Goal: Information Seeking & Learning: Learn about a topic

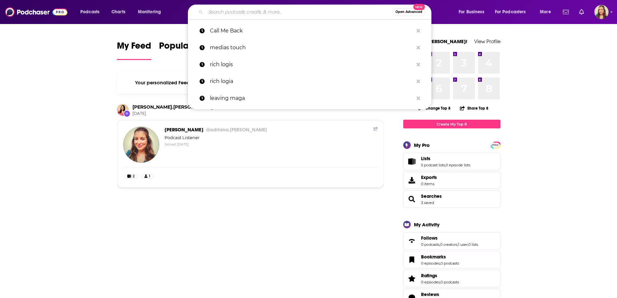
click at [221, 11] on input "Search podcasts, credits, & more..." at bounding box center [299, 12] width 187 height 10
type input "a"
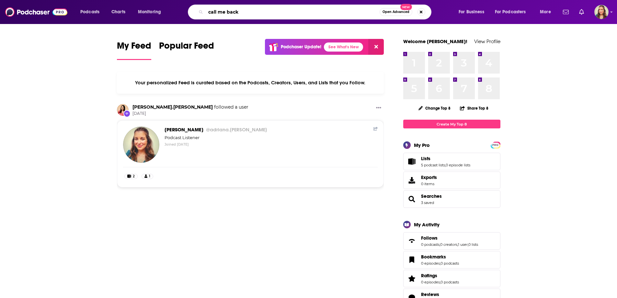
type input "call me back"
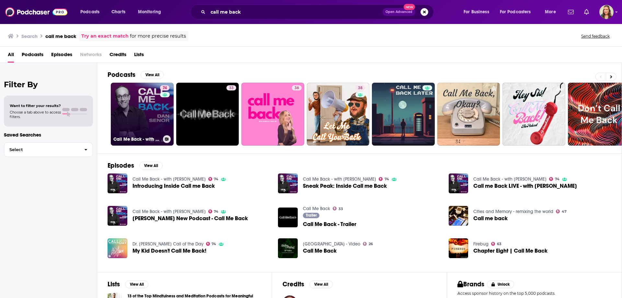
click at [138, 115] on link "74 Call Me Back - with Dan Senor" at bounding box center [142, 114] width 63 height 63
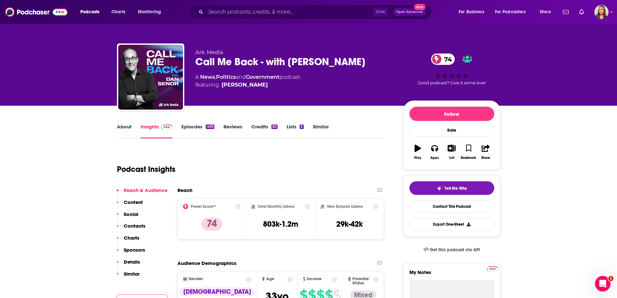
click at [319, 125] on link "Similar" at bounding box center [321, 130] width 16 height 15
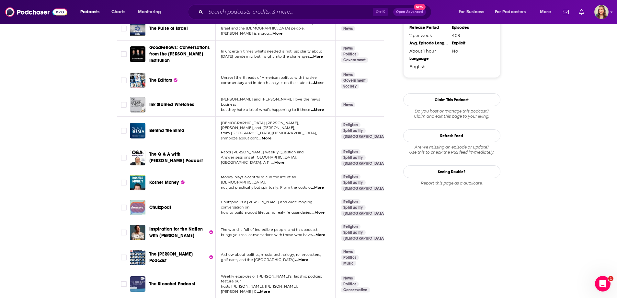
scroll to position [712, 0]
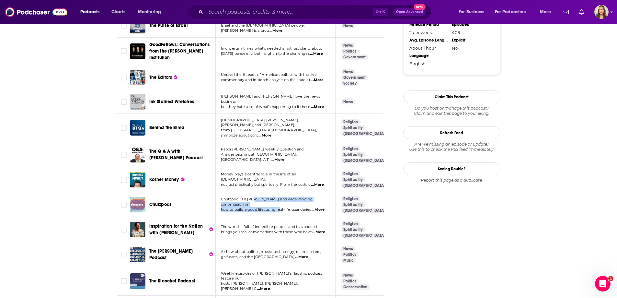
drag, startPoint x: 253, startPoint y: 185, endPoint x: 281, endPoint y: 191, distance: 28.8
click at [281, 197] on div "Chutzpod! is a frank and wide-ranging conversation on how to build a good life,…" at bounding box center [275, 204] width 109 height 15
click at [280, 207] on span "how to build a good life, using real-life quandaries" at bounding box center [266, 209] width 90 height 5
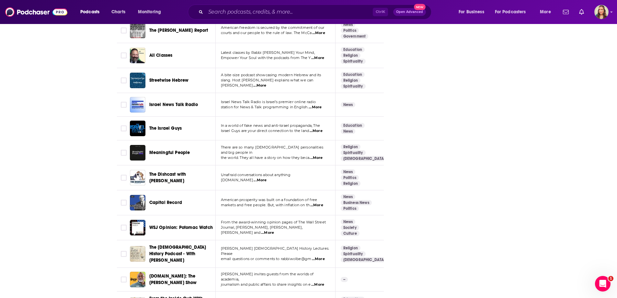
scroll to position [1198, 0]
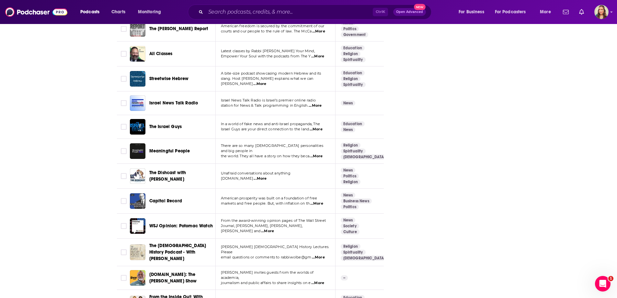
click at [318, 153] on span "...More" at bounding box center [316, 155] width 13 height 5
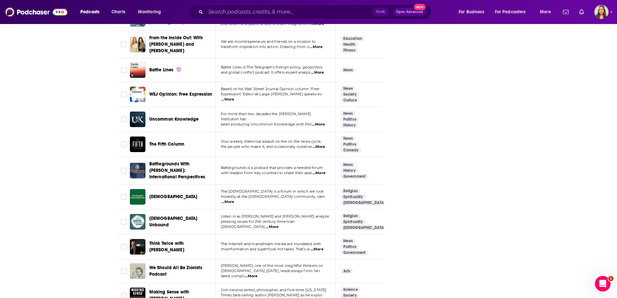
scroll to position [1457, 0]
click at [314, 246] on span "...More" at bounding box center [316, 248] width 13 height 5
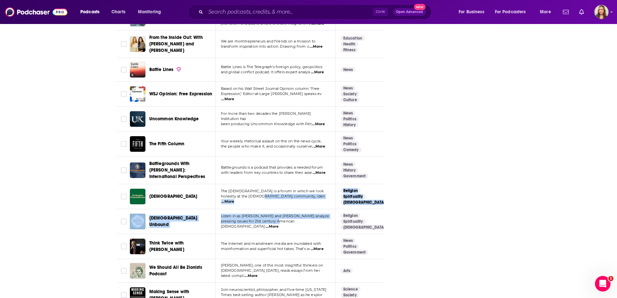
drag, startPoint x: 263, startPoint y: 169, endPoint x: 281, endPoint y: 193, distance: 30.0
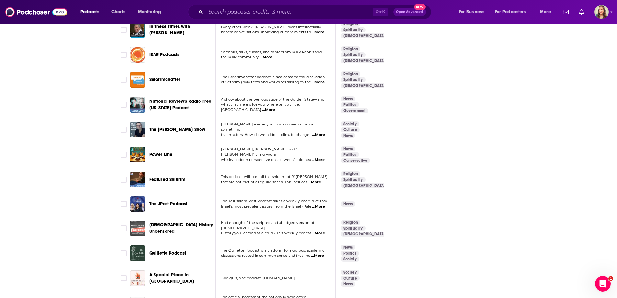
scroll to position [2007, 0]
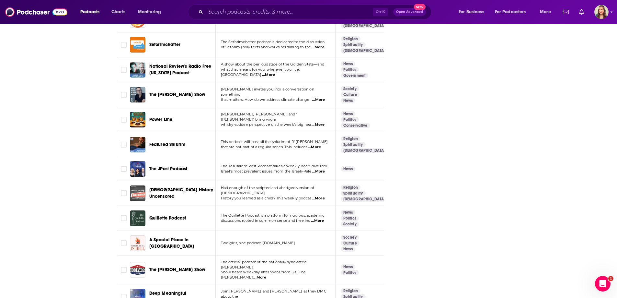
click at [323, 169] on span "...More" at bounding box center [318, 171] width 13 height 5
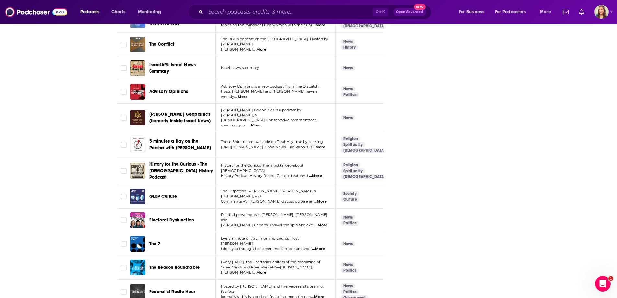
scroll to position [2293, 0]
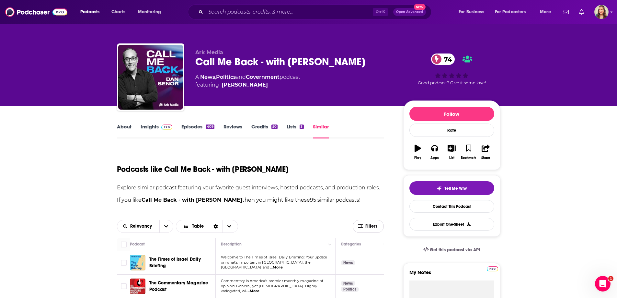
click at [360, 226] on icon "button" at bounding box center [360, 226] width 5 height 4
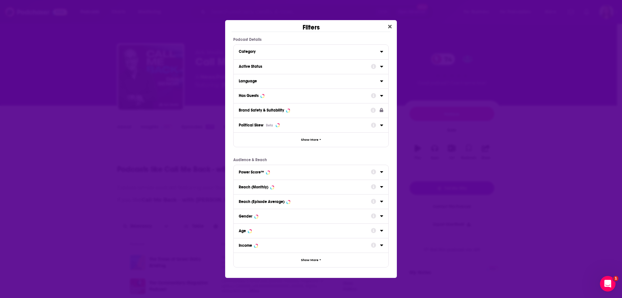
click at [380, 96] on icon "Dialog" at bounding box center [381, 96] width 3 height 2
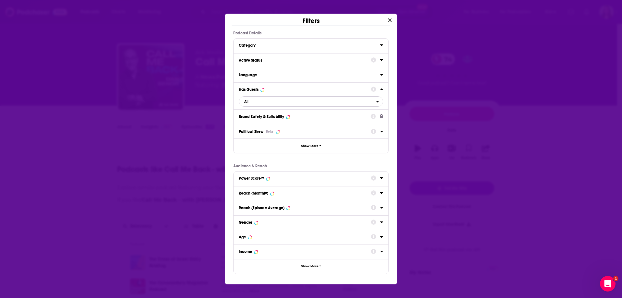
click at [274, 103] on span "All" at bounding box center [307, 101] width 137 height 8
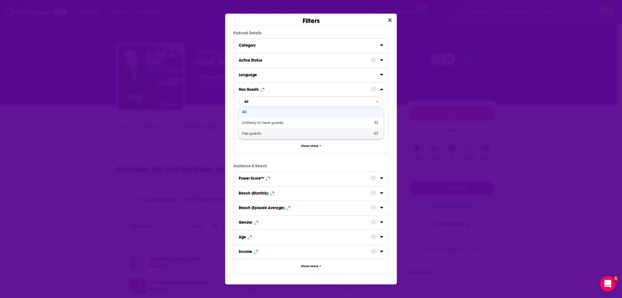
click at [271, 132] on span "Has guests" at bounding box center [279, 133] width 75 height 4
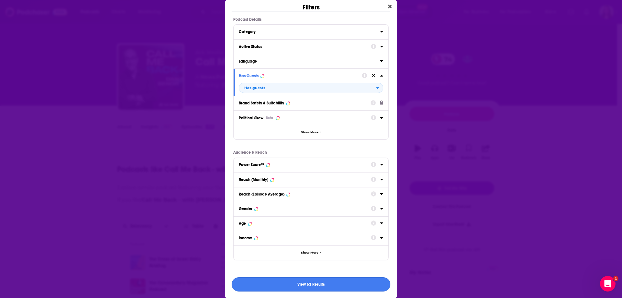
click at [316, 286] on button "View 63 Results" at bounding box center [310, 284] width 159 height 15
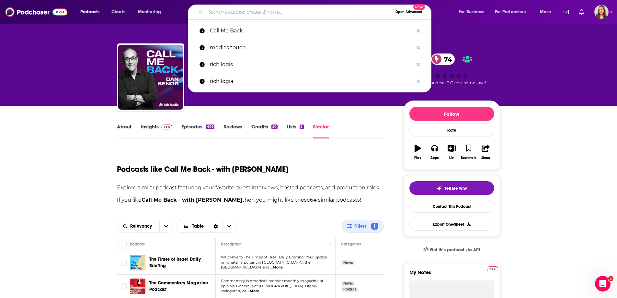
click at [224, 13] on input "Search podcasts, credits, & more..." at bounding box center [299, 12] width 187 height 10
paste input "Ahmed Fouad Alkhatib"
type input "Ahmed Fouad Alkhatib"
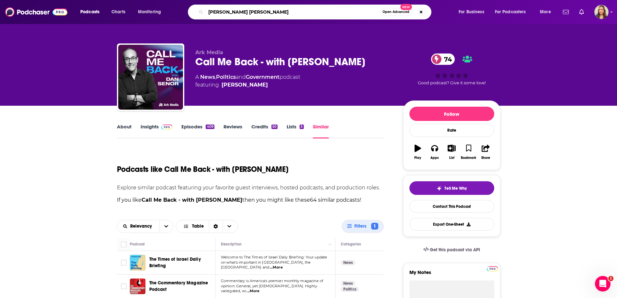
click at [327, 10] on input "Ahmed Fouad Alkhatib" at bounding box center [293, 12] width 174 height 10
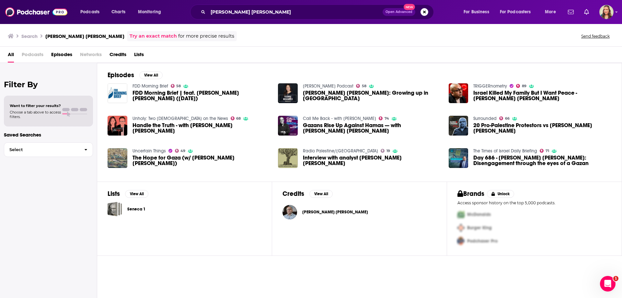
click at [123, 54] on span "Credits" at bounding box center [117, 55] width 17 height 13
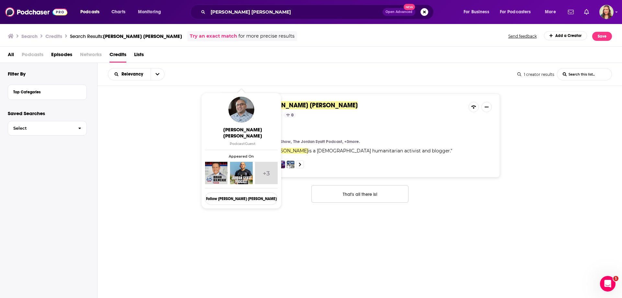
click at [325, 107] on span "Ahmed Fouad Alkhatib" at bounding box center [308, 105] width 97 height 8
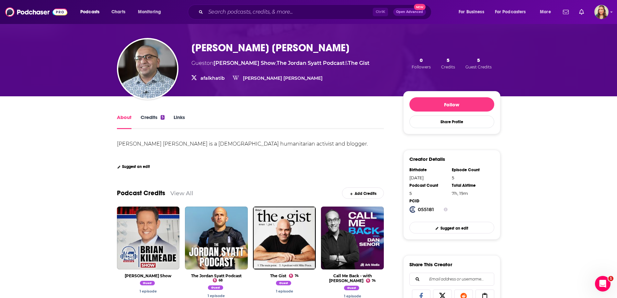
scroll to position [65, 0]
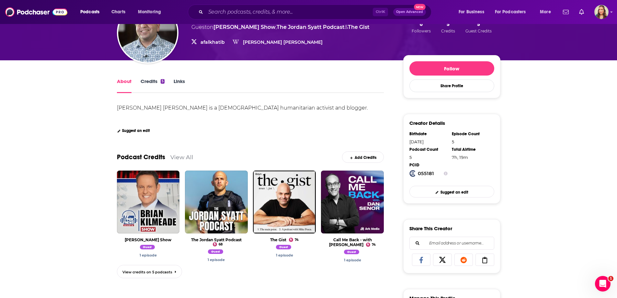
click at [177, 156] on link "View All" at bounding box center [181, 156] width 23 height 7
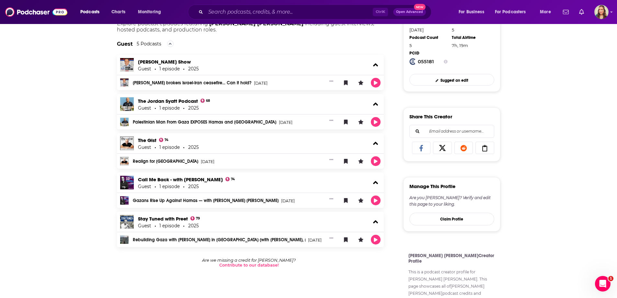
scroll to position [227, 0]
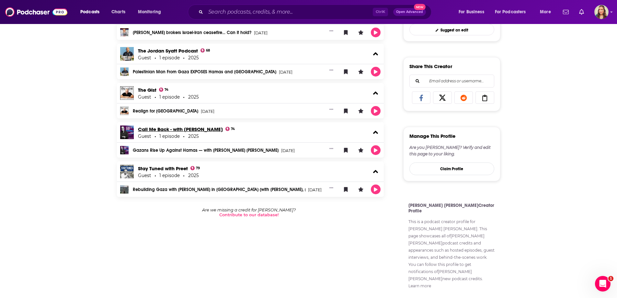
click at [147, 130] on link "Call Me Back - with Dan Senor" at bounding box center [180, 129] width 85 height 6
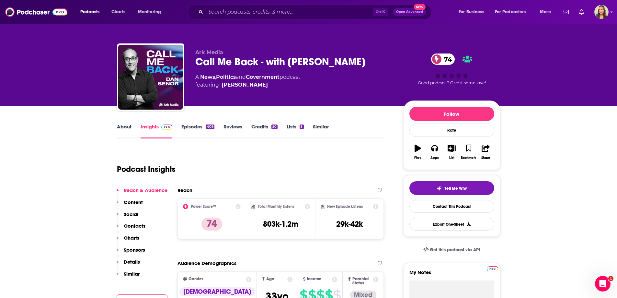
click at [128, 130] on link "About" at bounding box center [124, 130] width 15 height 15
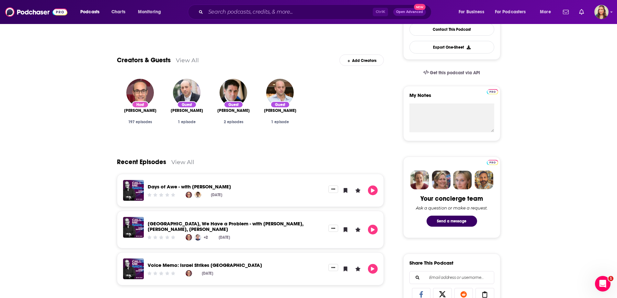
scroll to position [194, 0]
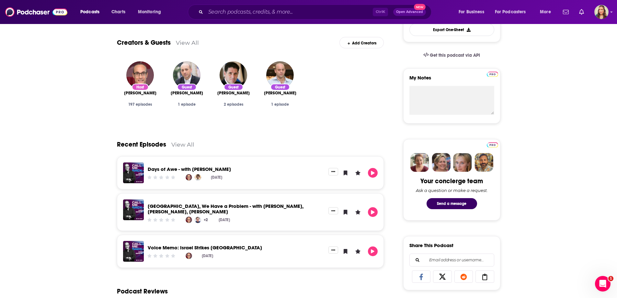
drag, startPoint x: 258, startPoint y: 167, endPoint x: 193, endPoint y: 172, distance: 65.2
click at [193, 172] on div "Days of Awe - with Rachel Goldberg-Polin" at bounding box center [236, 169] width 177 height 7
copy link "Rachel Goldberg-Polin"
click at [222, 15] on input "Search podcasts, credits, & more..." at bounding box center [289, 12] width 167 height 10
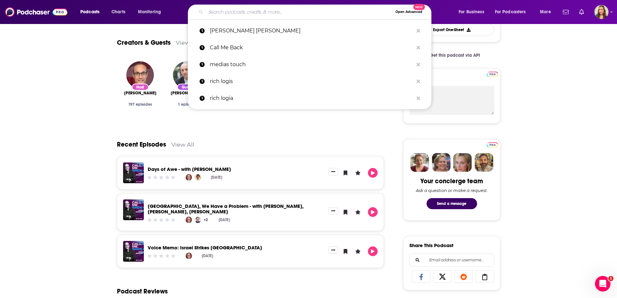
paste input "Rachel Goldberg-Polin"
type input "Rachel Goldberg-Polin"
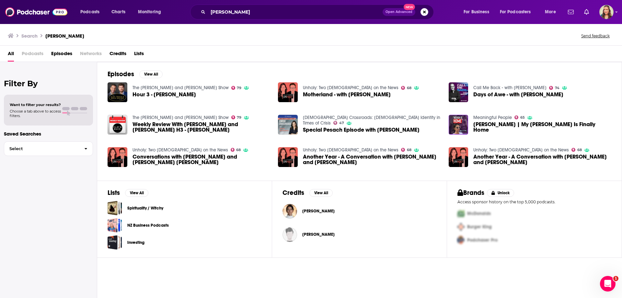
click at [115, 55] on span "Credits" at bounding box center [117, 54] width 17 height 13
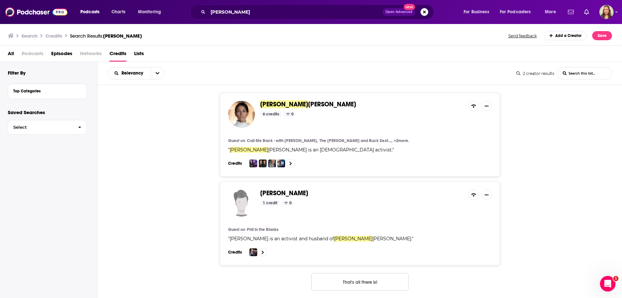
click at [308, 105] on span "Goldberg-Polin" at bounding box center [332, 104] width 48 height 8
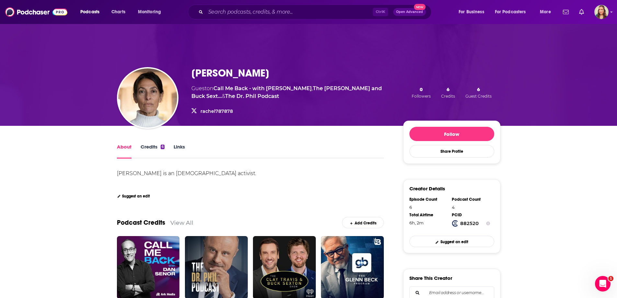
scroll to position [130, 0]
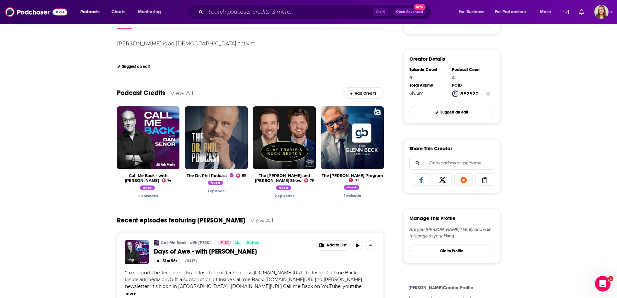
click at [176, 92] on link "View All" at bounding box center [181, 92] width 23 height 7
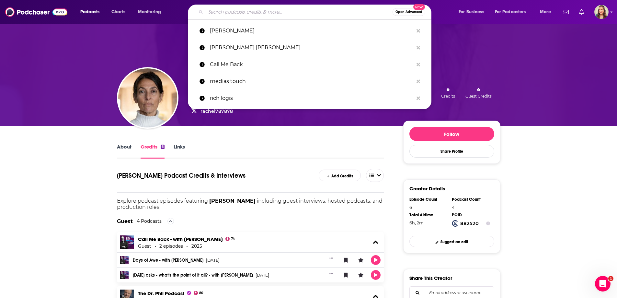
click at [221, 17] on input "Search podcasts, credits, & more..." at bounding box center [299, 12] width 187 height 10
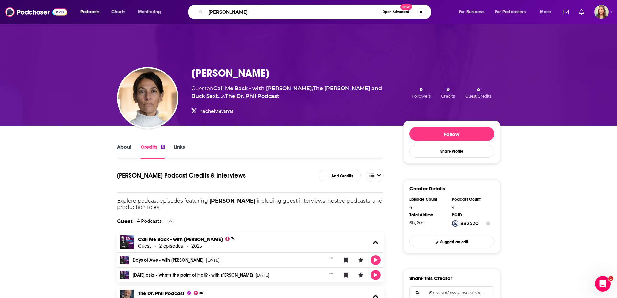
type input "Jonathan Greenblatt"
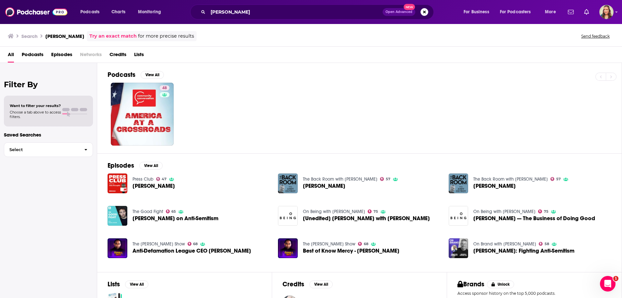
click at [117, 45] on div "Search Jonathan Greenblatt Try an exact match for more precise results Send fee…" at bounding box center [311, 34] width 622 height 23
click at [117, 51] on span "Credits" at bounding box center [117, 55] width 17 height 13
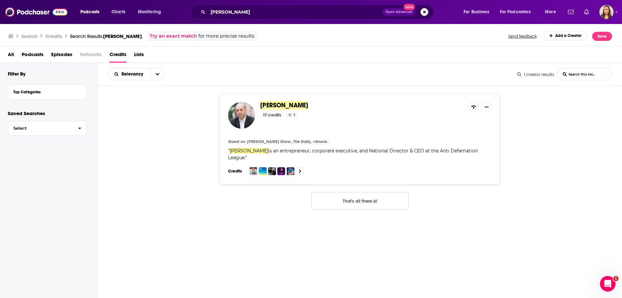
click at [290, 104] on span "Jonathan Greenblatt" at bounding box center [284, 105] width 48 height 8
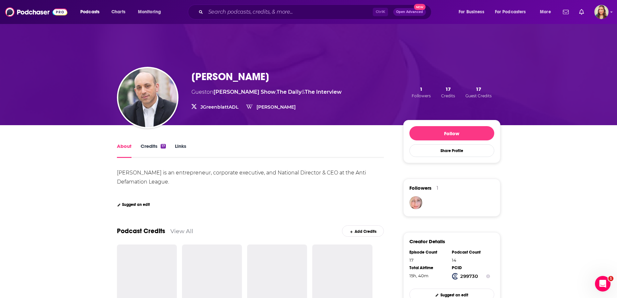
click at [152, 147] on link "Credits 17" at bounding box center [153, 150] width 25 height 15
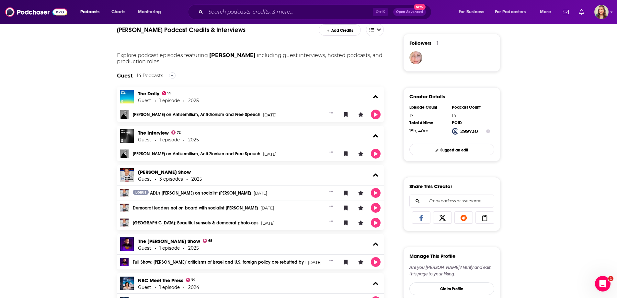
scroll to position [194, 0]
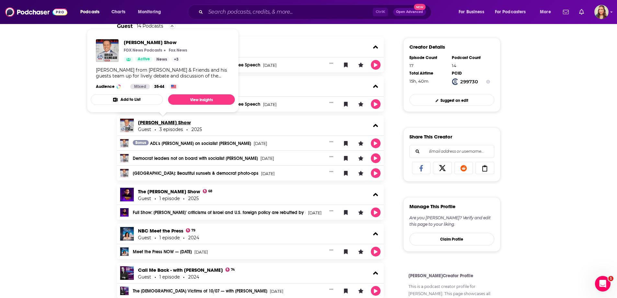
click at [155, 124] on link "Brian Kilmeade Show" at bounding box center [164, 122] width 53 height 6
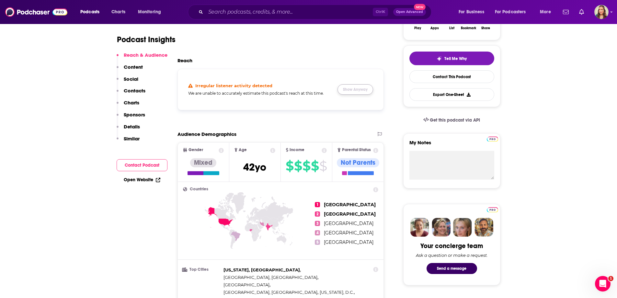
click at [353, 92] on button "Show Anyway" at bounding box center [355, 89] width 36 height 10
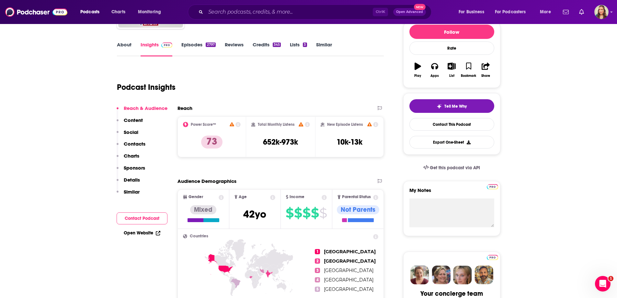
scroll to position [0, 0]
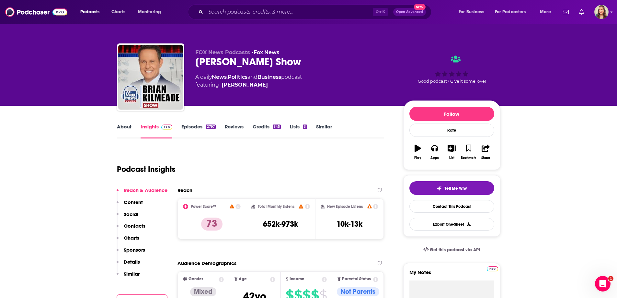
click at [119, 129] on link "About" at bounding box center [124, 130] width 15 height 15
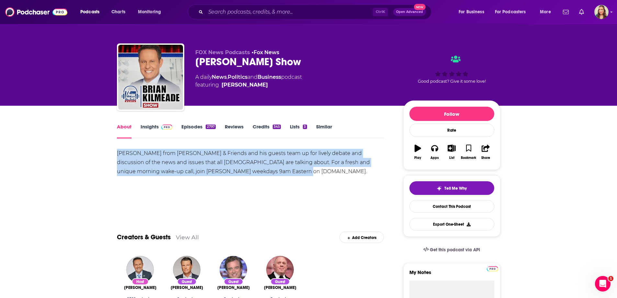
drag, startPoint x: 254, startPoint y: 174, endPoint x: 114, endPoint y: 155, distance: 141.1
click at [206, 160] on div "Brian Kilmeade from FOX & Friends and his guests team up for lively debate and …" at bounding box center [250, 162] width 267 height 27
drag, startPoint x: 201, startPoint y: 153, endPoint x: 304, endPoint y: 176, distance: 105.8
click at [304, 176] on div "Brian Kilmeade from FOX & Friends and his guests team up for lively debate and …" at bounding box center [250, 171] width 267 height 45
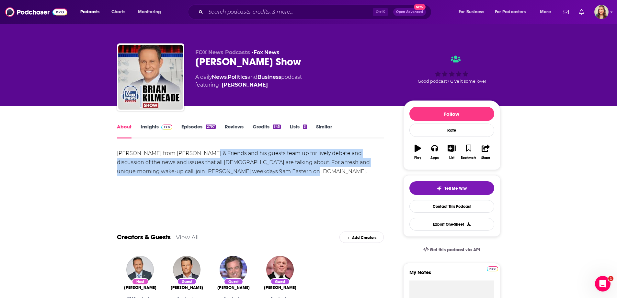
click at [304, 176] on div "Brian Kilmeade from FOX & Friends and his guests team up for lively debate and …" at bounding box center [250, 171] width 267 height 45
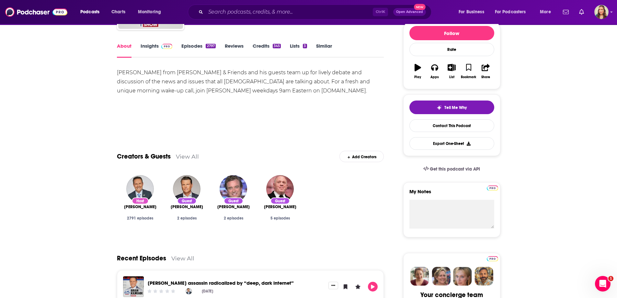
scroll to position [130, 0]
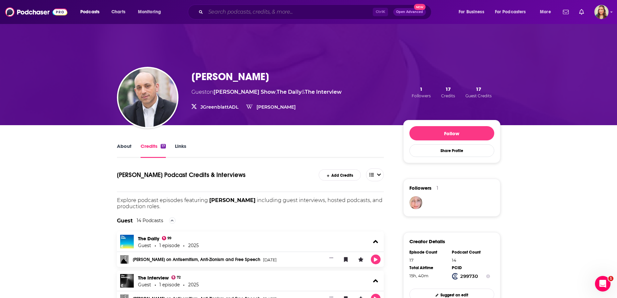
click at [211, 10] on input "Search podcasts, credits, & more..." at bounding box center [289, 12] width 167 height 10
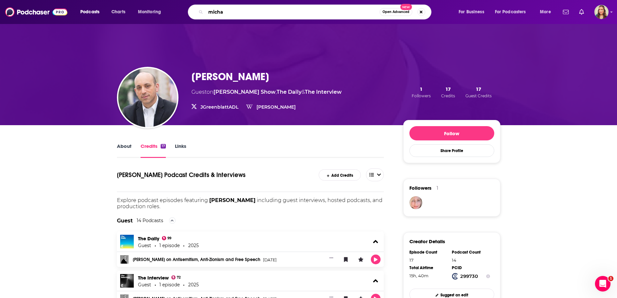
type input "michal"
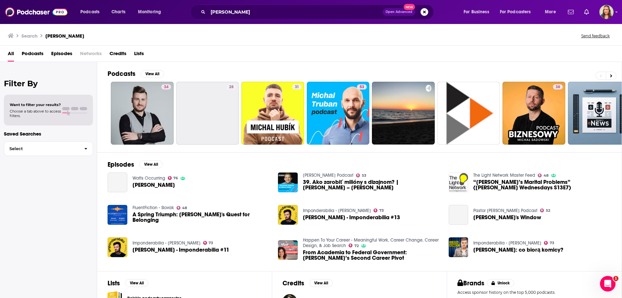
click at [124, 50] on span "Credits" at bounding box center [117, 54] width 17 height 13
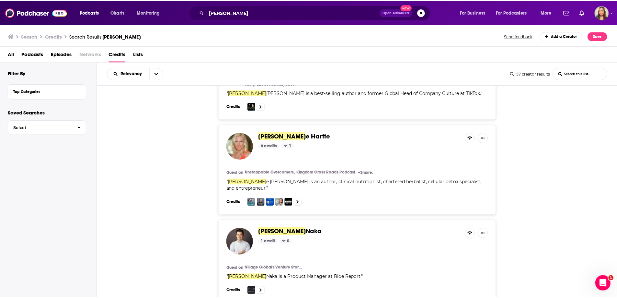
scroll to position [1166, 0]
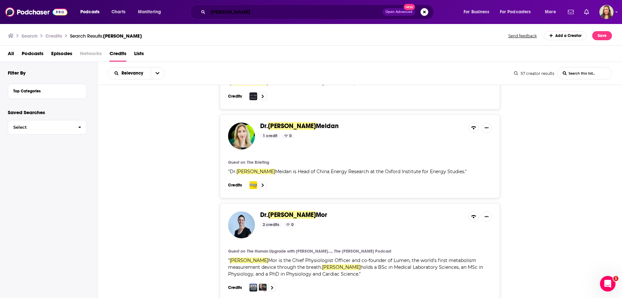
click at [226, 14] on input "michal" at bounding box center [295, 12] width 175 height 10
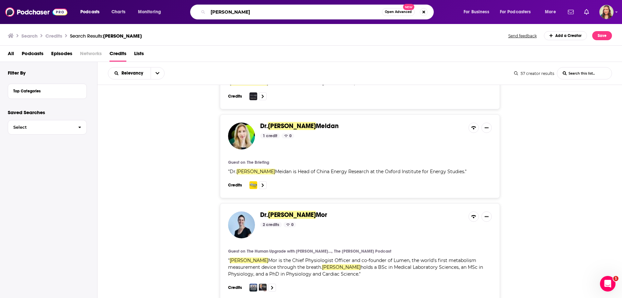
click at [226, 14] on input "michal" at bounding box center [295, 12] width 174 height 10
type input "j"
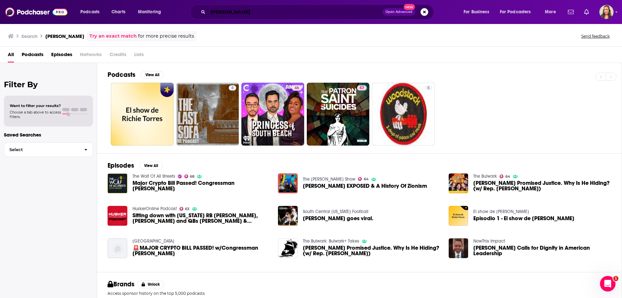
click at [217, 13] on input "richie torres" at bounding box center [295, 12] width 175 height 10
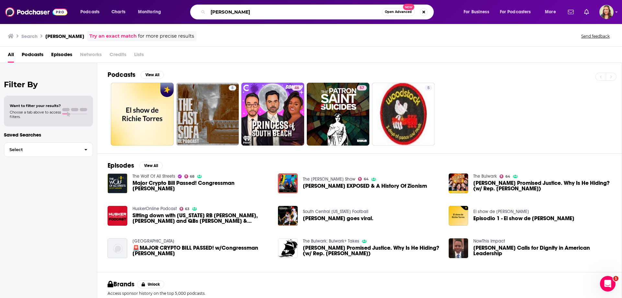
click at [217, 13] on input "richie torres" at bounding box center [295, 12] width 174 height 10
type input "Ritchie torres"
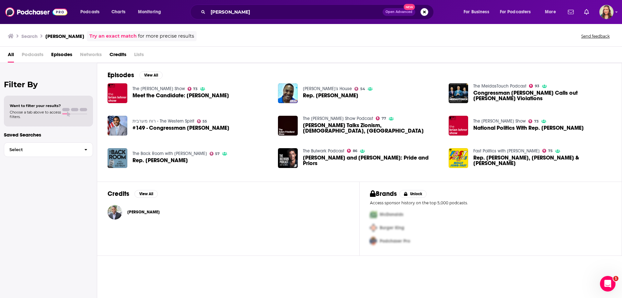
click at [121, 55] on span "Credits" at bounding box center [117, 55] width 17 height 13
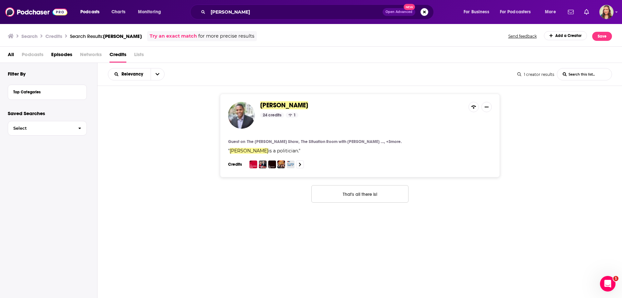
click at [292, 104] on span "Ritchie Torres" at bounding box center [284, 105] width 48 height 8
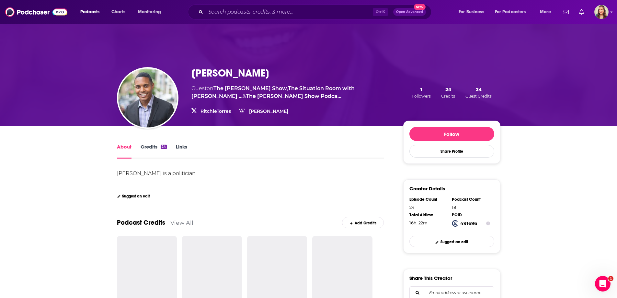
click at [144, 148] on link "Credits 24" at bounding box center [154, 150] width 26 height 15
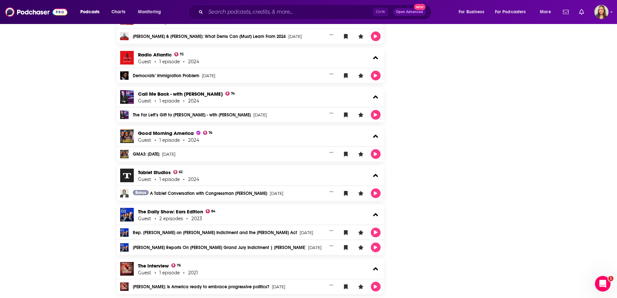
scroll to position [729, 0]
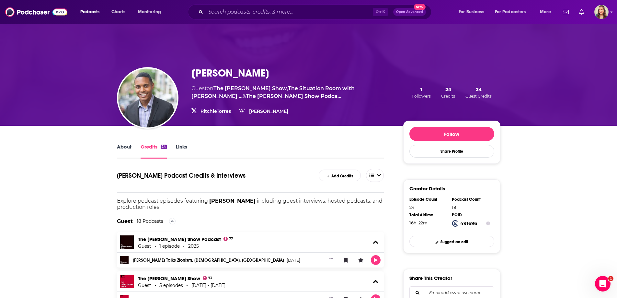
scroll to position [32, 0]
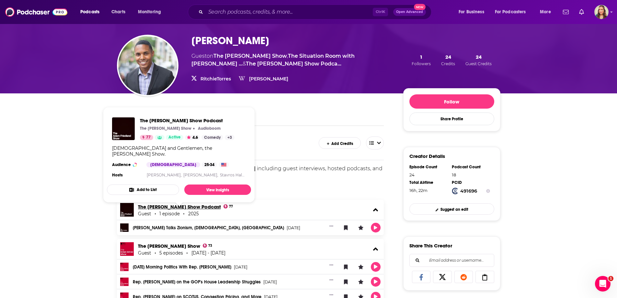
click at [192, 208] on link "The Adam Friedland Show Podcast" at bounding box center [179, 206] width 83 height 6
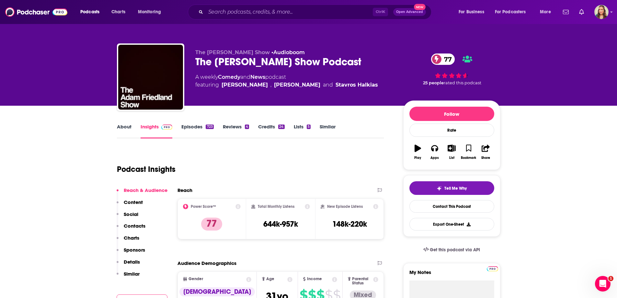
click at [330, 125] on link "Similar" at bounding box center [328, 130] width 16 height 15
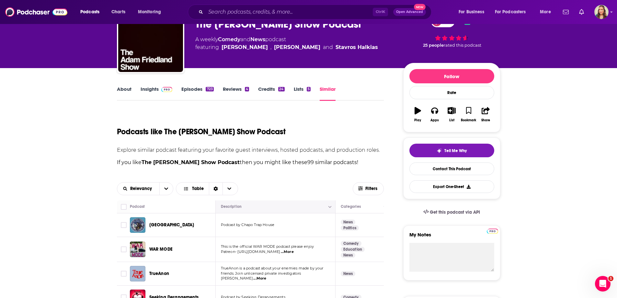
scroll to position [65, 0]
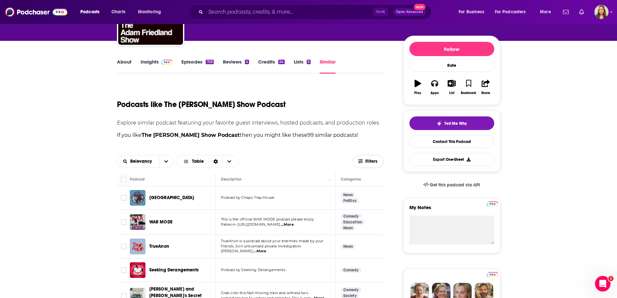
click at [366, 162] on span "Filters" at bounding box center [371, 161] width 13 height 5
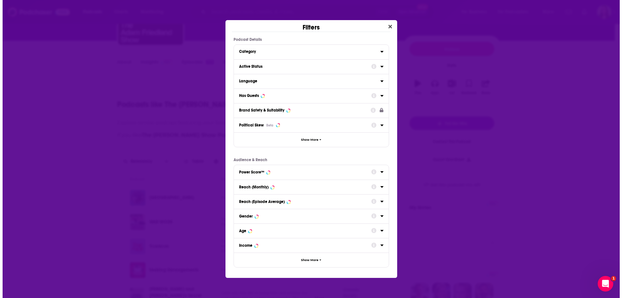
scroll to position [0, 0]
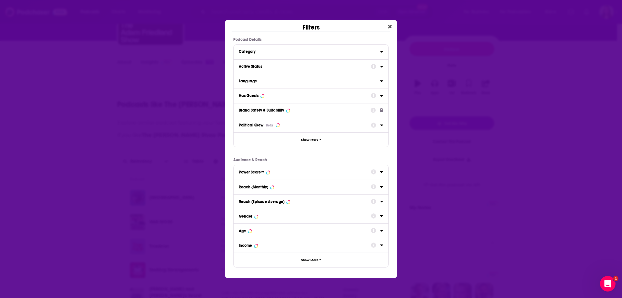
click at [383, 96] on icon "Dialog" at bounding box center [381, 95] width 3 height 5
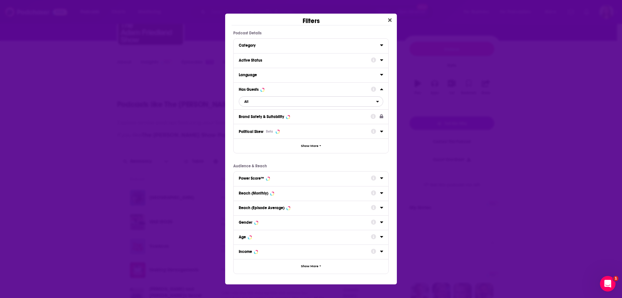
click at [276, 100] on span "All" at bounding box center [307, 101] width 137 height 8
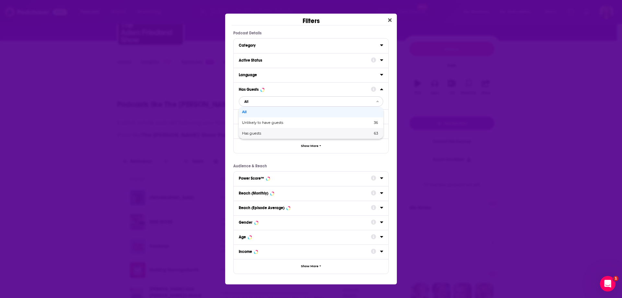
click at [270, 132] on span "Has guests" at bounding box center [279, 133] width 75 height 4
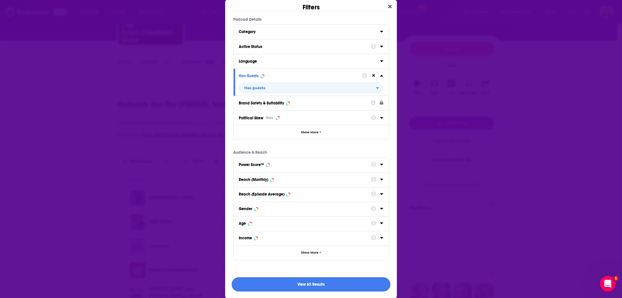
click at [337, 283] on button "View 63 Results" at bounding box center [310, 284] width 159 height 15
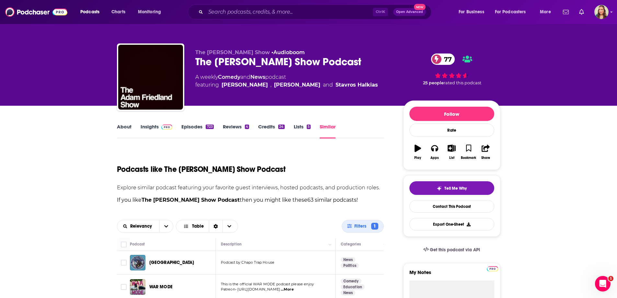
click at [124, 127] on link "About" at bounding box center [124, 130] width 15 height 15
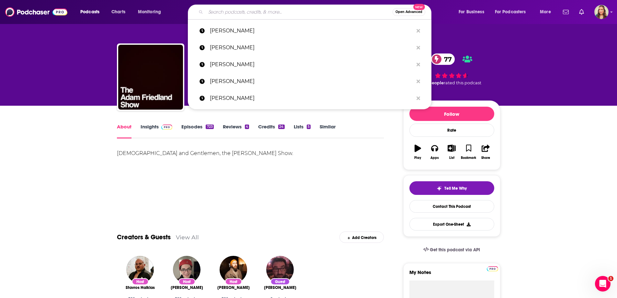
click at [279, 12] on input "Search podcasts, credits, & more..." at bounding box center [299, 12] width 187 height 10
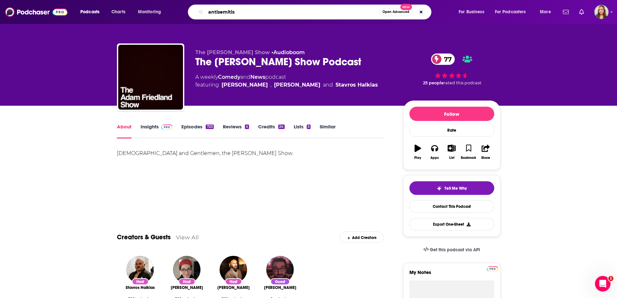
type input "antisemitism"
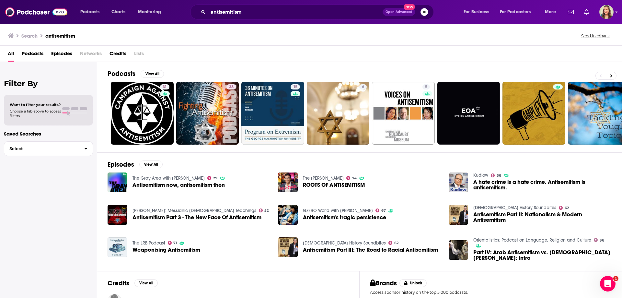
click at [61, 51] on span "Episodes" at bounding box center [61, 54] width 21 height 13
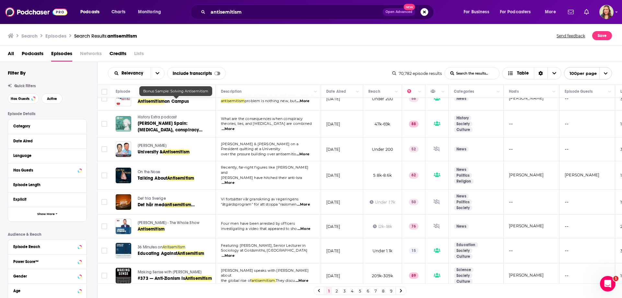
scroll to position [2072, 0]
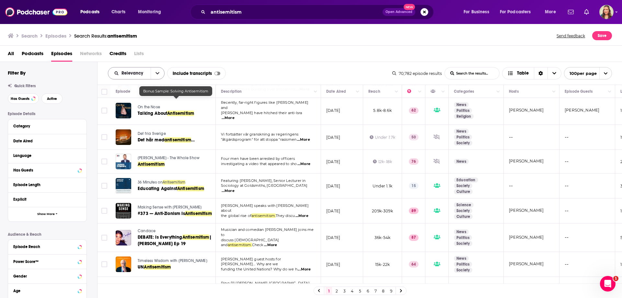
click at [136, 73] on span "Relevancy" at bounding box center [133, 73] width 24 height 5
click at [130, 124] on div "Power Score" at bounding box center [136, 128] width 57 height 11
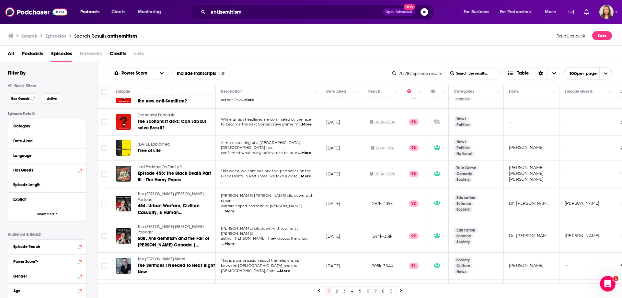
scroll to position [2461, 0]
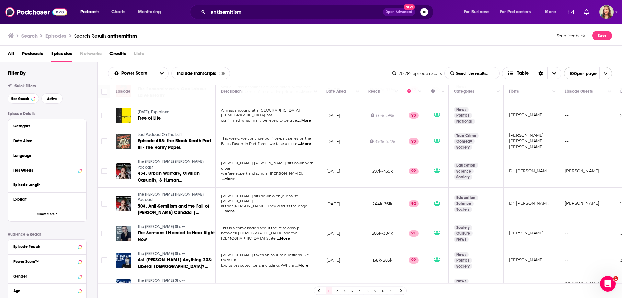
click at [336, 289] on link "2" at bounding box center [336, 291] width 6 height 8
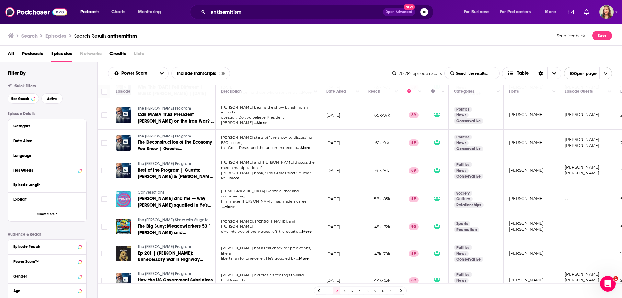
scroll to position [2441, 0]
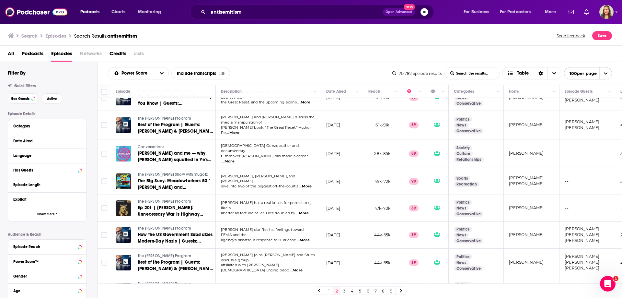
click at [343, 290] on link "3" at bounding box center [344, 291] width 6 height 8
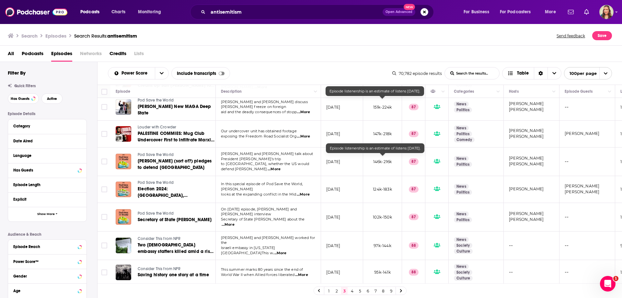
scroll to position [2040, 0]
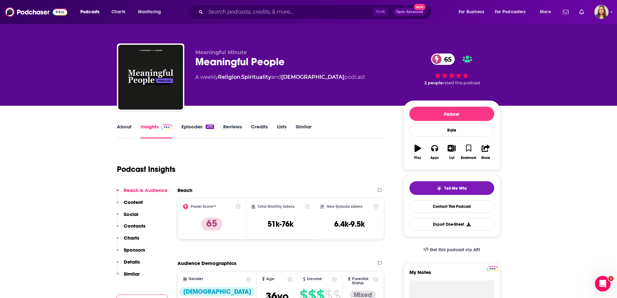
click at [120, 127] on link "About" at bounding box center [124, 130] width 15 height 15
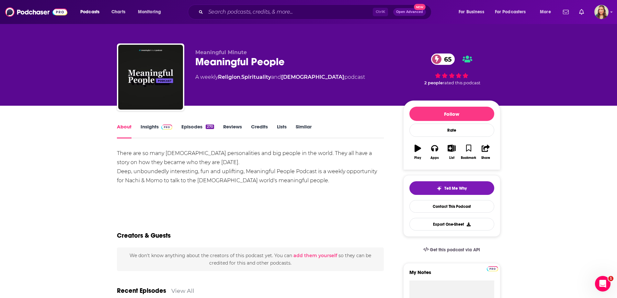
click at [154, 129] on link "Insights" at bounding box center [157, 130] width 32 height 15
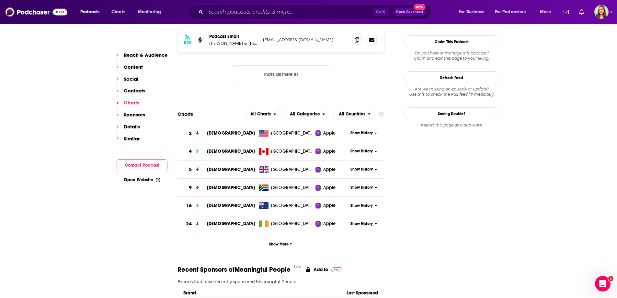
scroll to position [648, 0]
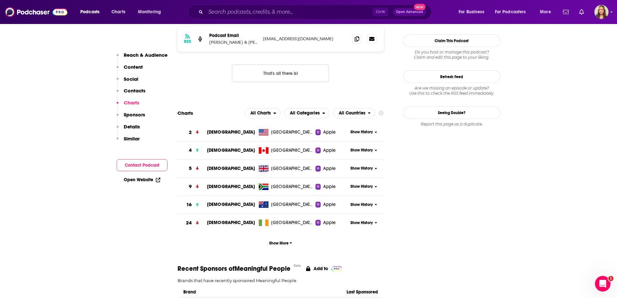
click at [211, 129] on span "Judaism" at bounding box center [231, 132] width 48 height 6
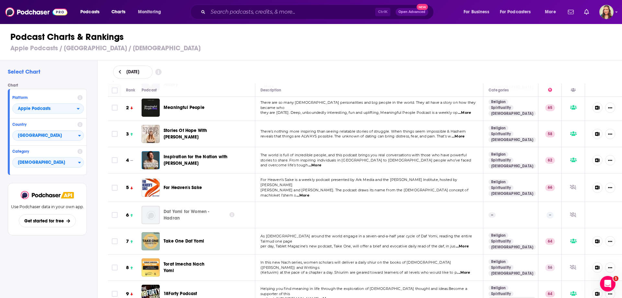
scroll to position [65, 0]
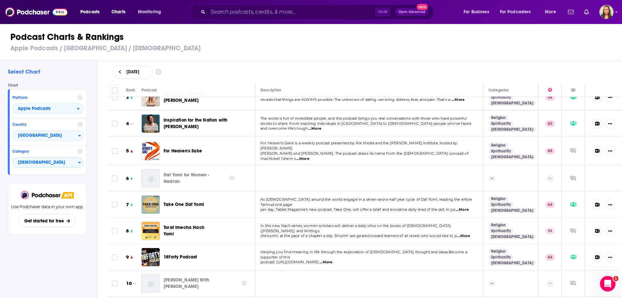
click at [309, 156] on span "...More" at bounding box center [302, 158] width 13 height 5
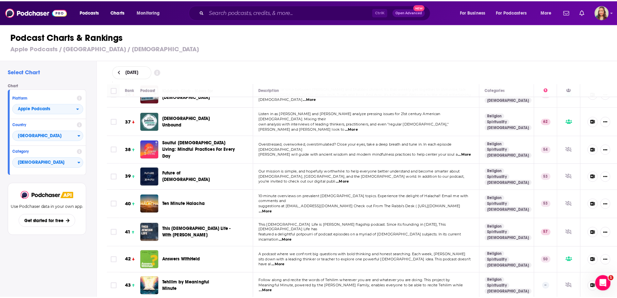
scroll to position [971, 0]
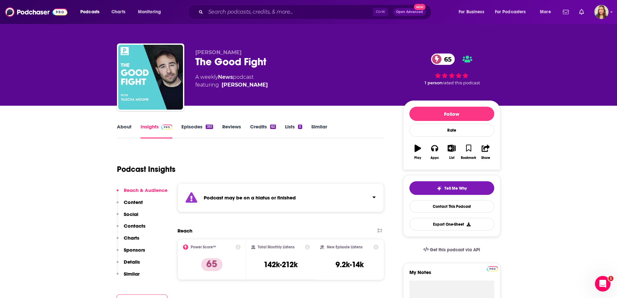
click at [121, 130] on link "About" at bounding box center [124, 130] width 15 height 15
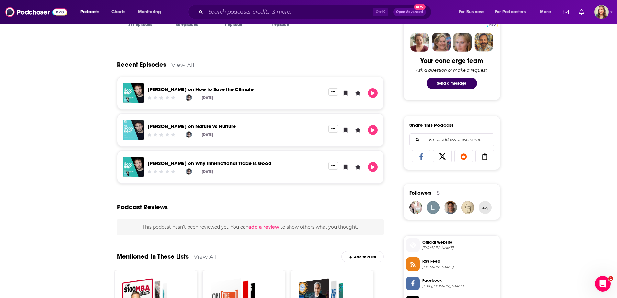
scroll to position [324, 0]
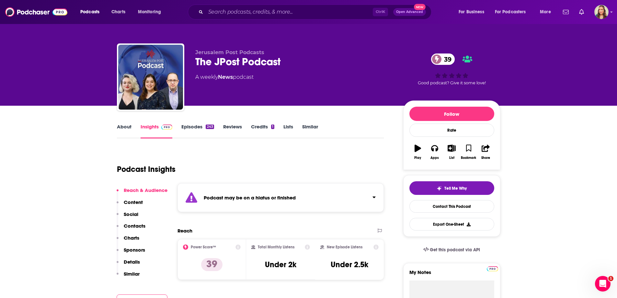
click at [122, 129] on link "About" at bounding box center [124, 130] width 15 height 15
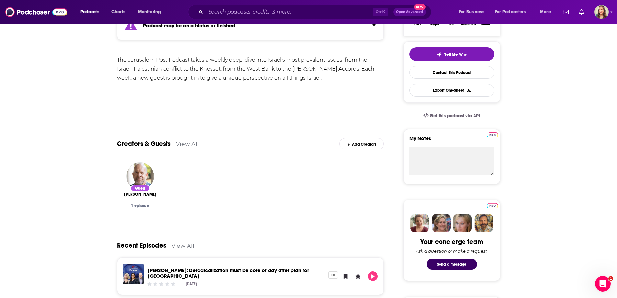
scroll to position [194, 0]
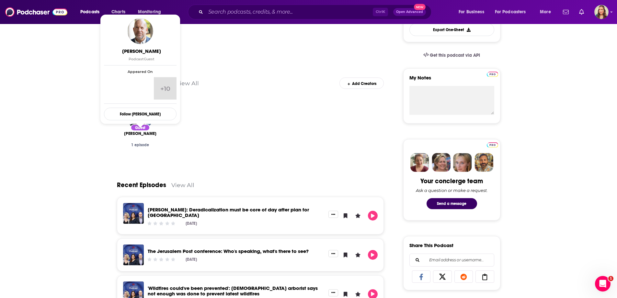
click at [138, 134] on span "Jonathan Dekel-Chen" at bounding box center [140, 133] width 32 height 5
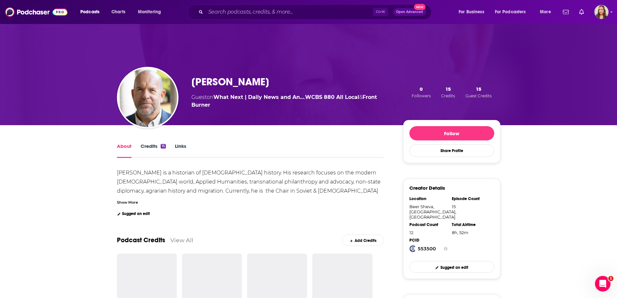
click at [155, 146] on link "Credits 15" at bounding box center [153, 150] width 25 height 15
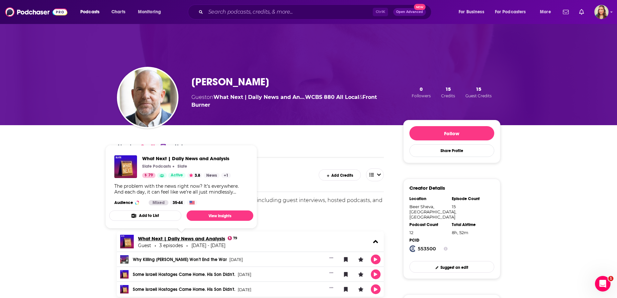
click at [146, 239] on link "What Next | Daily News and Analysis" at bounding box center [181, 238] width 87 height 6
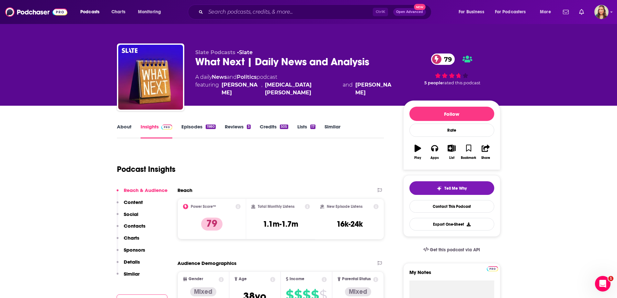
click at [334, 123] on link "Similar" at bounding box center [332, 130] width 16 height 15
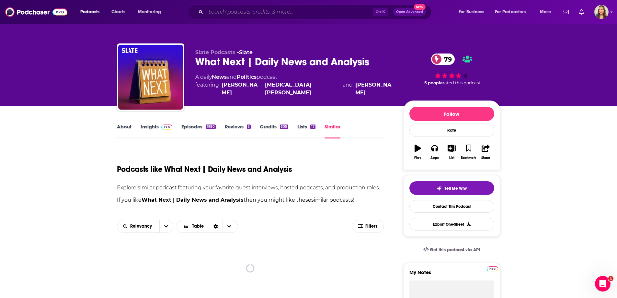
click at [244, 14] on input "Search podcasts, credits, & more..." at bounding box center [289, 12] width 167 height 10
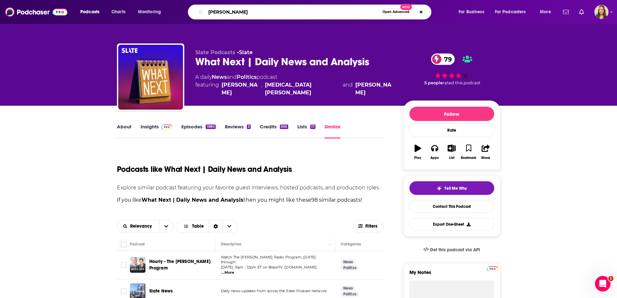
drag, startPoint x: 244, startPoint y: 14, endPoint x: 87, endPoint y: 12, distance: 157.7
click at [87, 12] on div "Podcasts Charts Monitoring ahmed faoud Open Advanced New For Business For Podca…" at bounding box center [316, 12] width 481 height 15
type input "ahmed faoud"
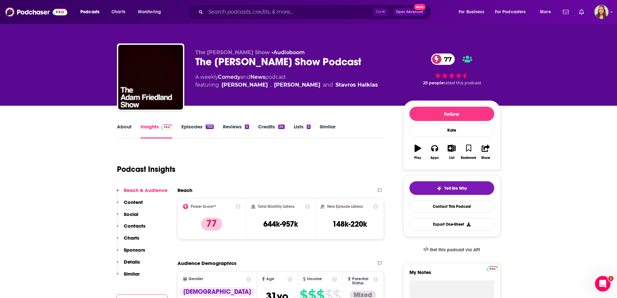
click at [128, 127] on link "About" at bounding box center [124, 130] width 15 height 15
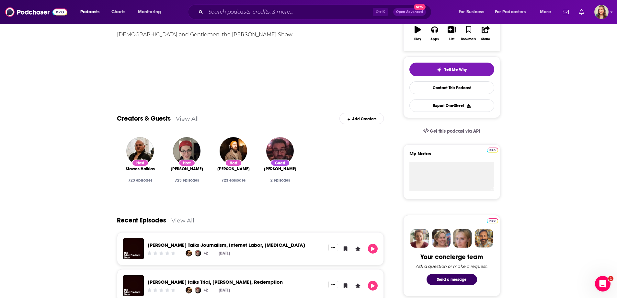
scroll to position [32, 0]
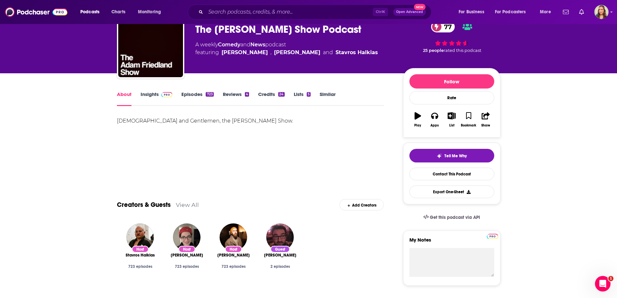
click at [149, 96] on link "Insights" at bounding box center [157, 98] width 32 height 15
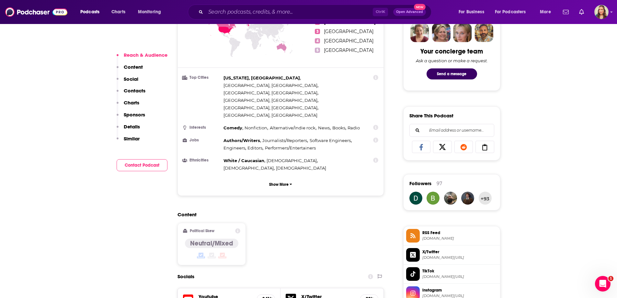
scroll to position [453, 0]
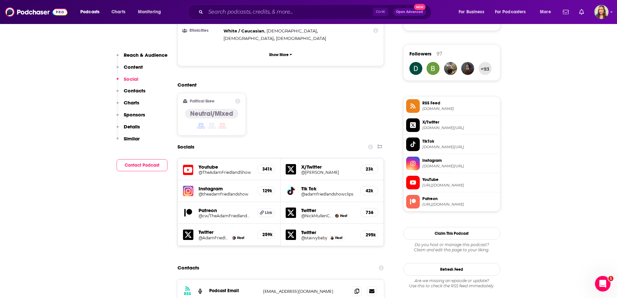
click at [224, 170] on h5 "@TheAdamFriedlandShow" at bounding box center [224, 172] width 53 height 5
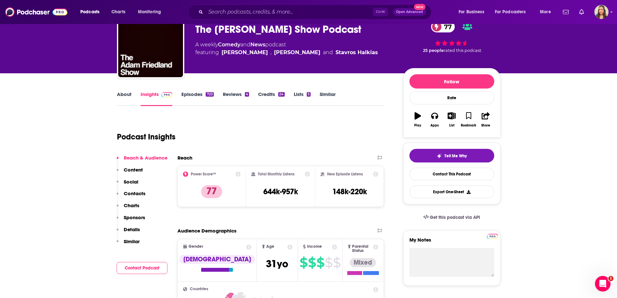
scroll to position [0, 0]
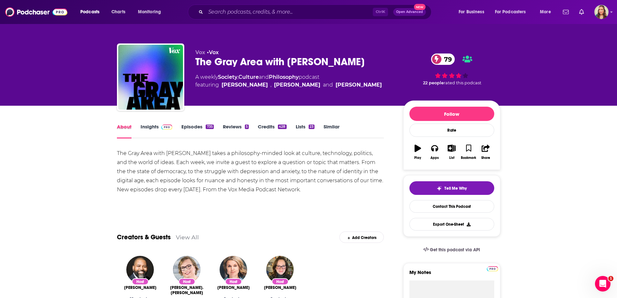
click at [140, 128] on div "About" at bounding box center [129, 130] width 24 height 15
click at [147, 129] on link "Insights" at bounding box center [157, 130] width 32 height 15
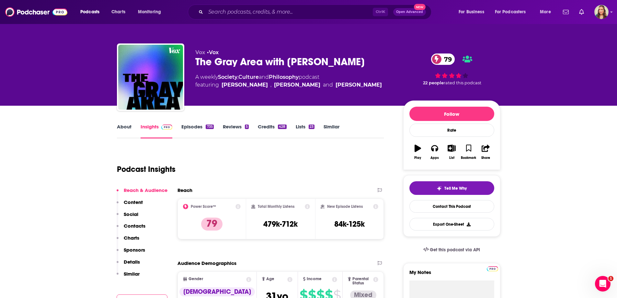
click at [127, 128] on link "About" at bounding box center [124, 130] width 15 height 15
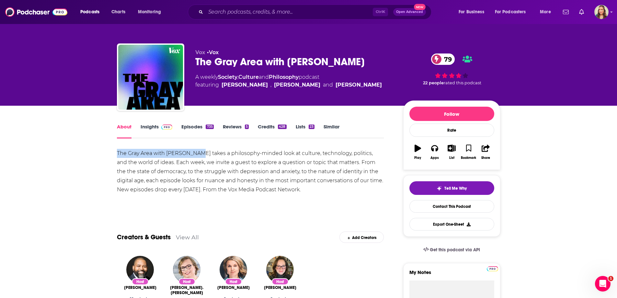
drag, startPoint x: 114, startPoint y: 153, endPoint x: 193, endPoint y: 157, distance: 78.8
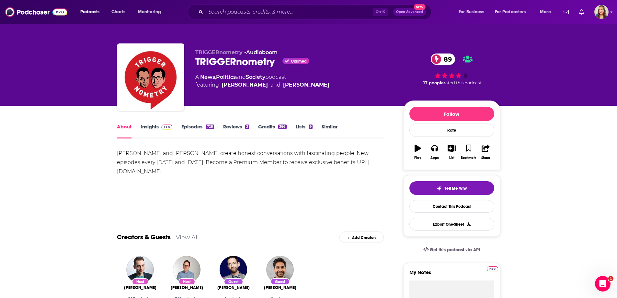
drag, startPoint x: 190, startPoint y: 154, endPoint x: 237, endPoint y: 171, distance: 49.8
click at [237, 171] on div "[PERSON_NAME] and [PERSON_NAME] create honest conversations with fascinating pe…" at bounding box center [250, 162] width 267 height 27
click at [147, 126] on link "Insights" at bounding box center [157, 130] width 32 height 15
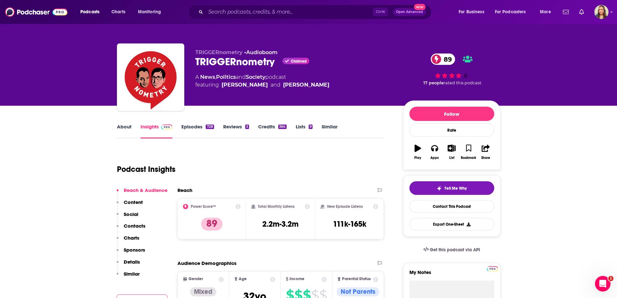
click at [120, 127] on link "About" at bounding box center [124, 130] width 15 height 15
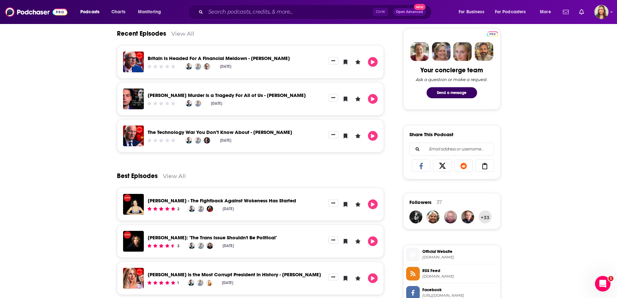
scroll to position [291, 0]
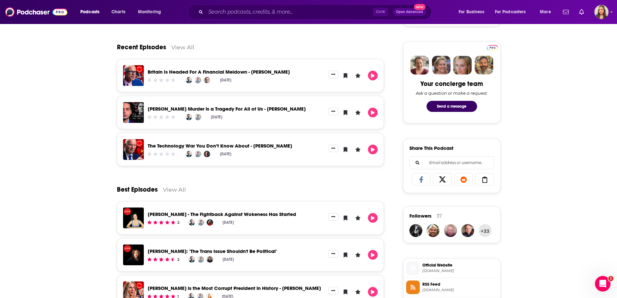
click at [180, 49] on link "View All" at bounding box center [182, 47] width 23 height 7
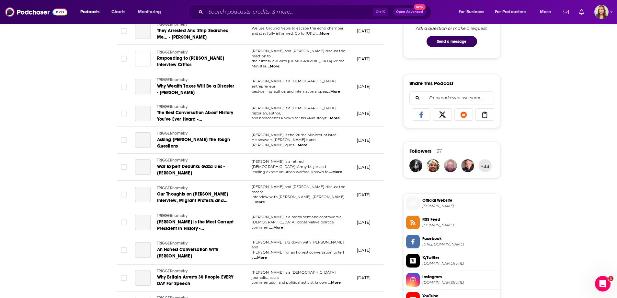
scroll to position [574, 0]
